Goal: Complete application form

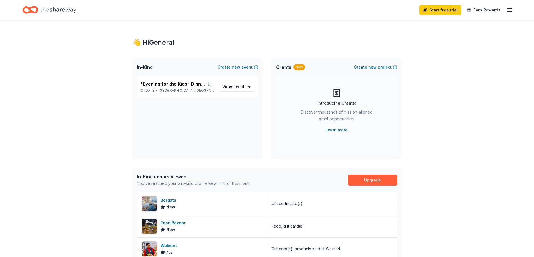
click at [505, 9] on div "Start free trial Earn Rewards" at bounding box center [465, 9] width 93 height 13
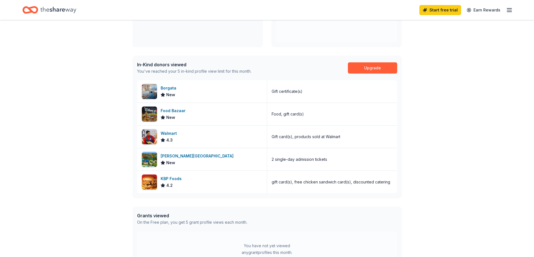
scroll to position [56, 0]
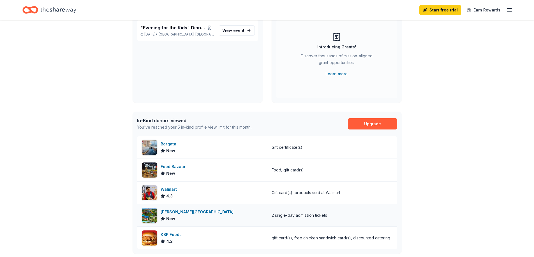
click at [198, 213] on div "[PERSON_NAME][GEOGRAPHIC_DATA]" at bounding box center [198, 212] width 75 height 7
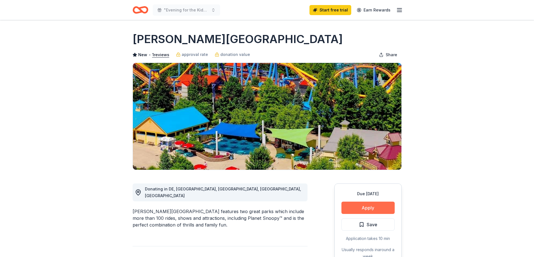
click at [357, 206] on button "Apply" at bounding box center [367, 208] width 53 height 12
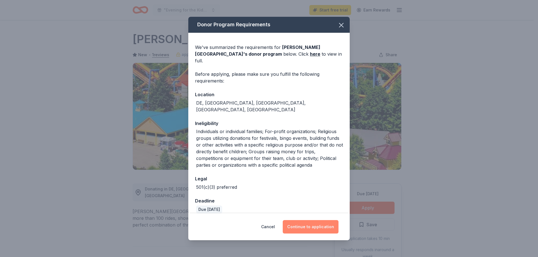
click at [319, 223] on button "Continue to application" at bounding box center [311, 226] width 56 height 13
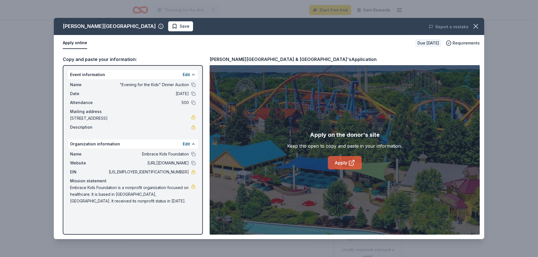
click at [346, 164] on link "Apply" at bounding box center [345, 162] width 34 height 13
